Goal: Check status: Check status

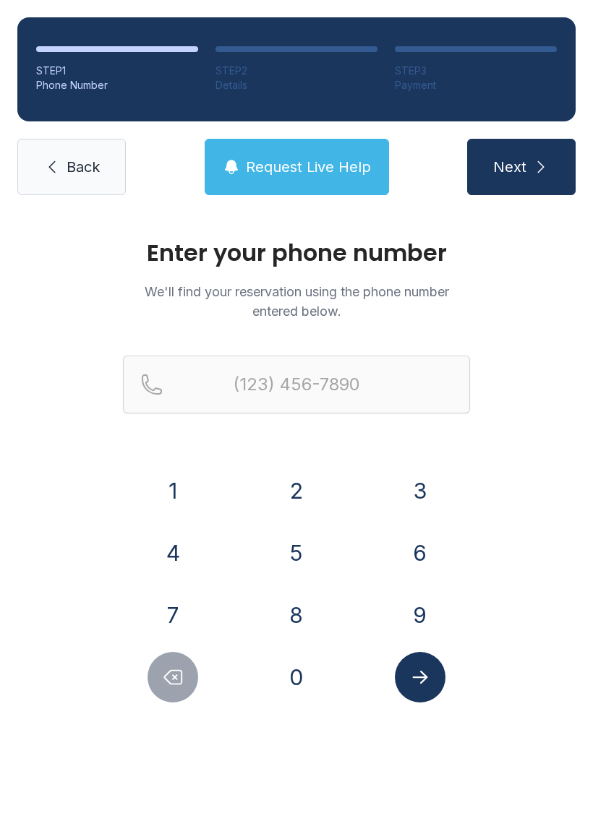
click at [421, 571] on button "6" at bounding box center [420, 553] width 51 height 51
click at [173, 515] on button "1" at bounding box center [172, 490] width 51 height 51
click at [293, 504] on button "2" at bounding box center [296, 490] width 51 height 51
click at [304, 486] on button "2" at bounding box center [296, 490] width 51 height 51
click at [421, 623] on button "9" at bounding box center [420, 615] width 51 height 51
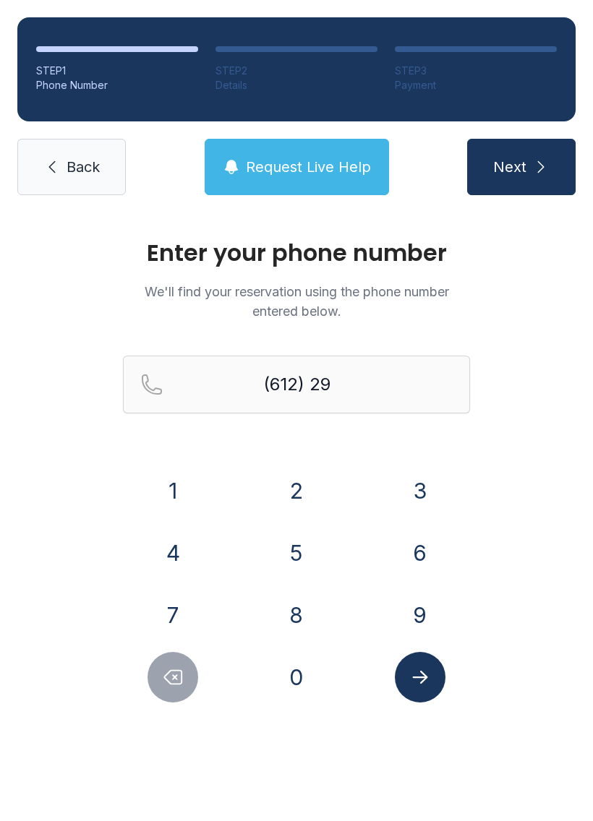
click at [420, 543] on button "6" at bounding box center [420, 553] width 51 height 51
click at [294, 691] on button "0" at bounding box center [296, 677] width 51 height 51
click at [181, 576] on button "4" at bounding box center [172, 553] width 51 height 51
click at [291, 555] on button "5" at bounding box center [296, 553] width 51 height 51
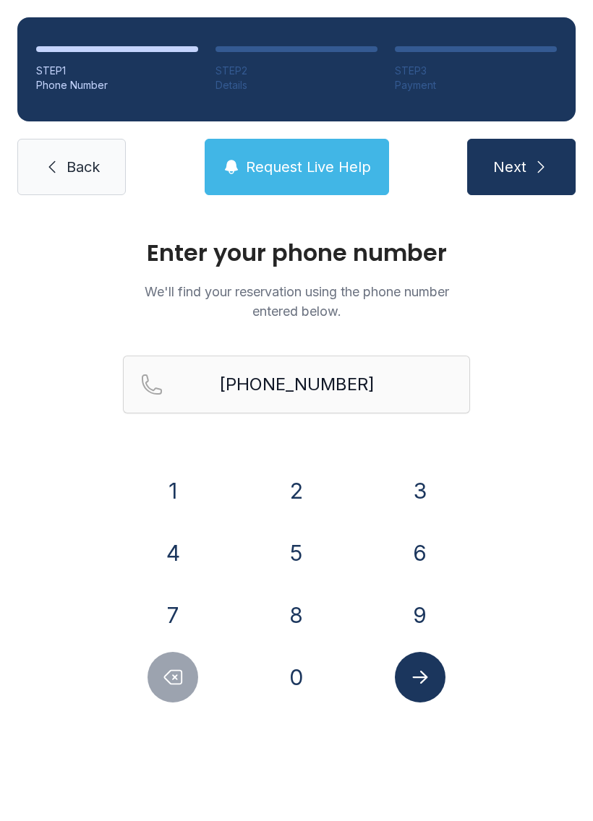
click at [431, 683] on button "Submit lookup form" at bounding box center [420, 677] width 51 height 51
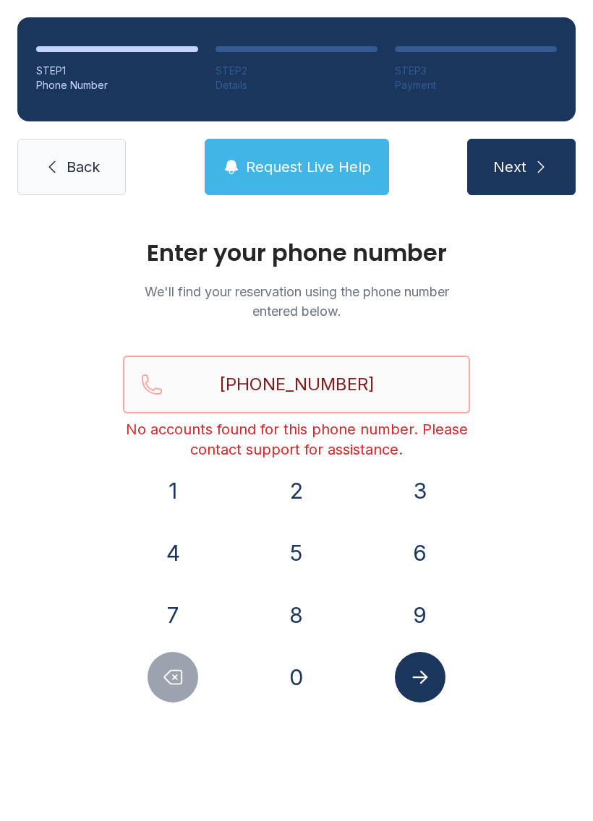
click at [395, 375] on input "[PHONE_NUMBER]" at bounding box center [296, 385] width 347 height 58
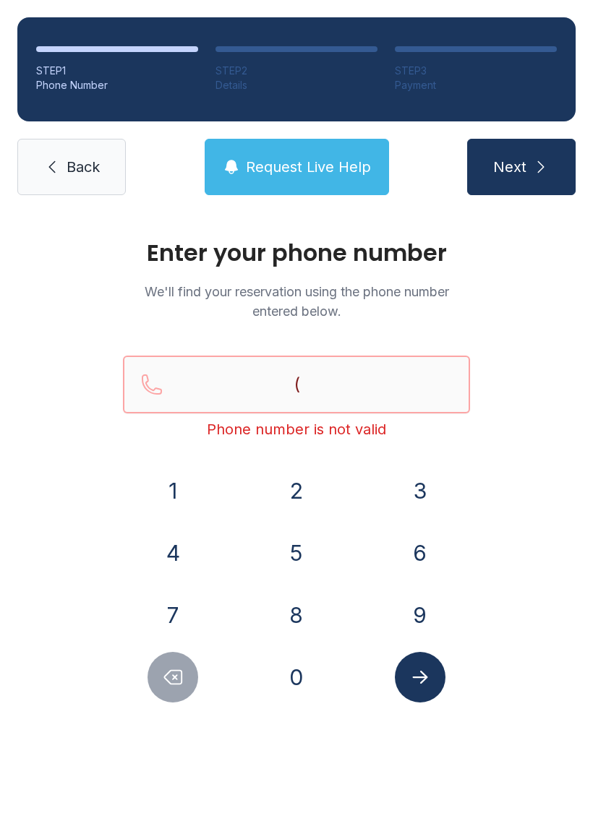
type input "("
